Goal: Task Accomplishment & Management: Use online tool/utility

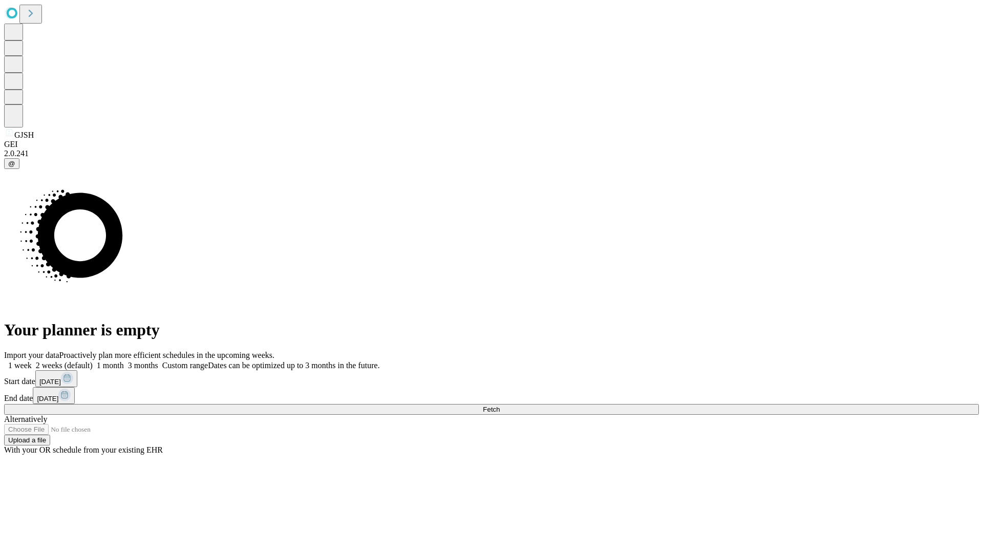
click at [500, 406] on span "Fetch" at bounding box center [491, 410] width 17 height 8
